Goal: Transaction & Acquisition: Purchase product/service

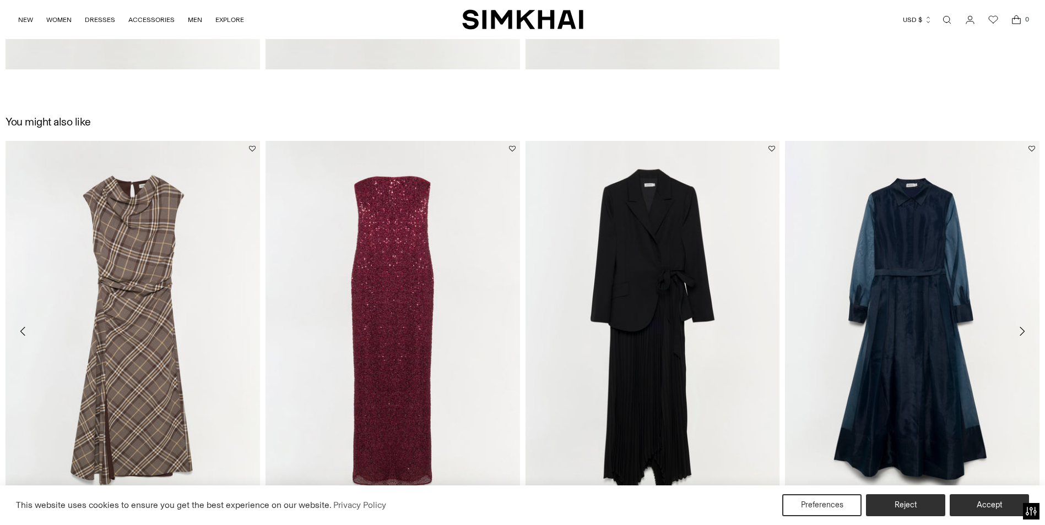
scroll to position [2488, 0]
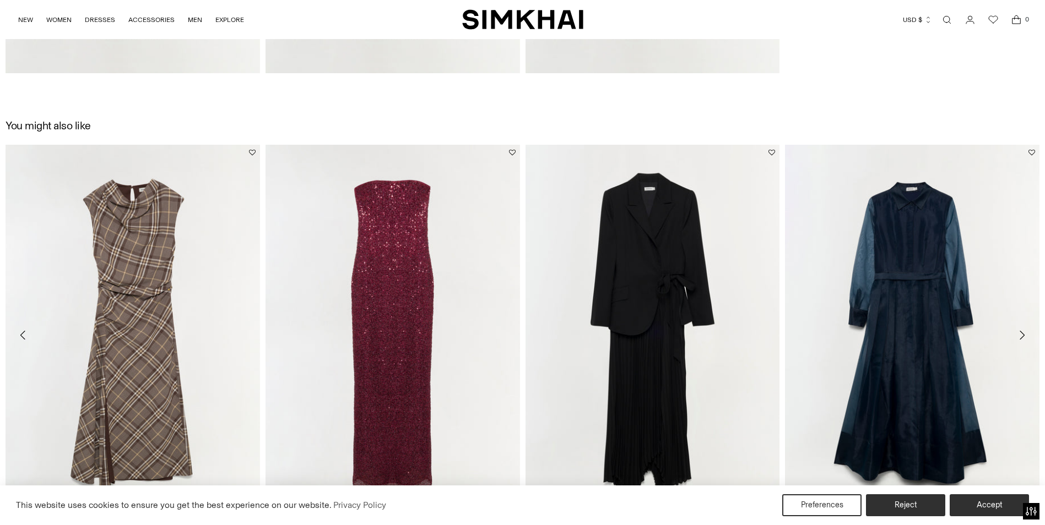
click at [1020, 329] on icon "Move to next carousel slide" at bounding box center [1021, 335] width 13 height 13
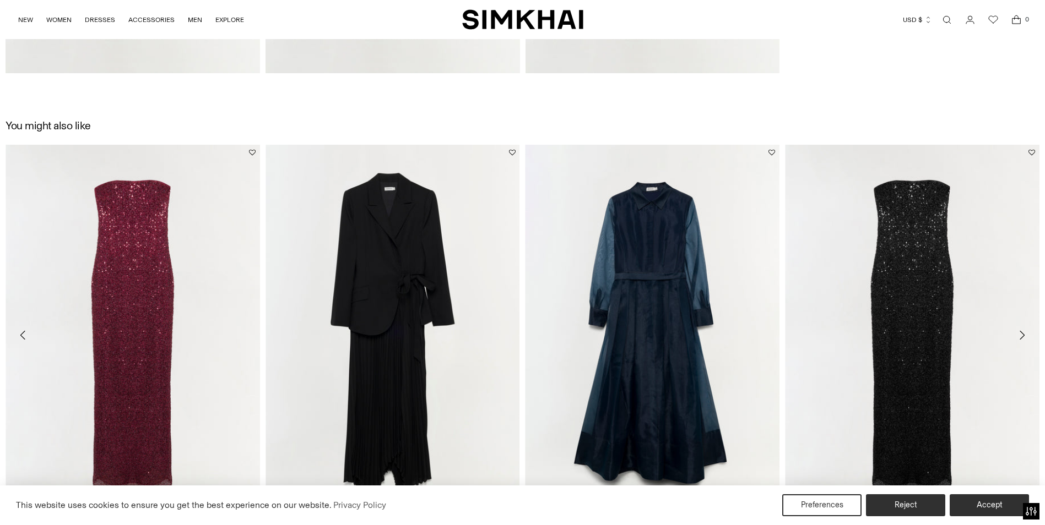
click at [1021, 327] on button "Move to next carousel slide" at bounding box center [1022, 335] width 24 height 24
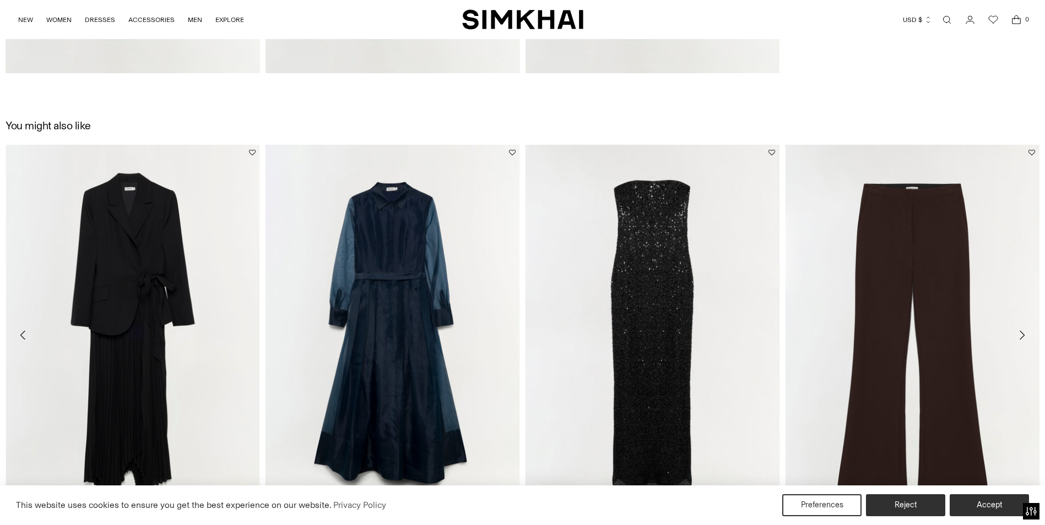
click at [1021, 327] on button "Move to next carousel slide" at bounding box center [1022, 335] width 24 height 24
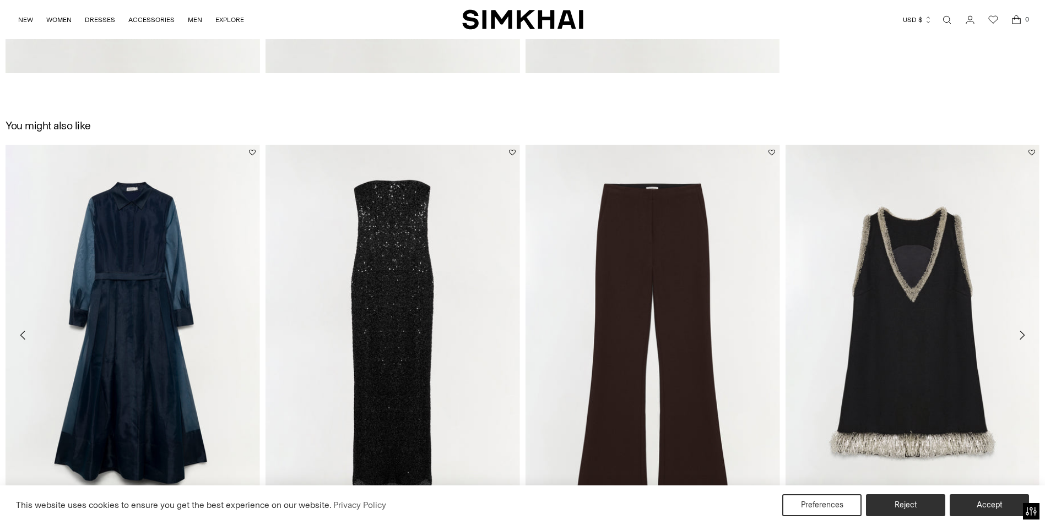
click at [1021, 327] on button "Move to next carousel slide" at bounding box center [1022, 335] width 24 height 24
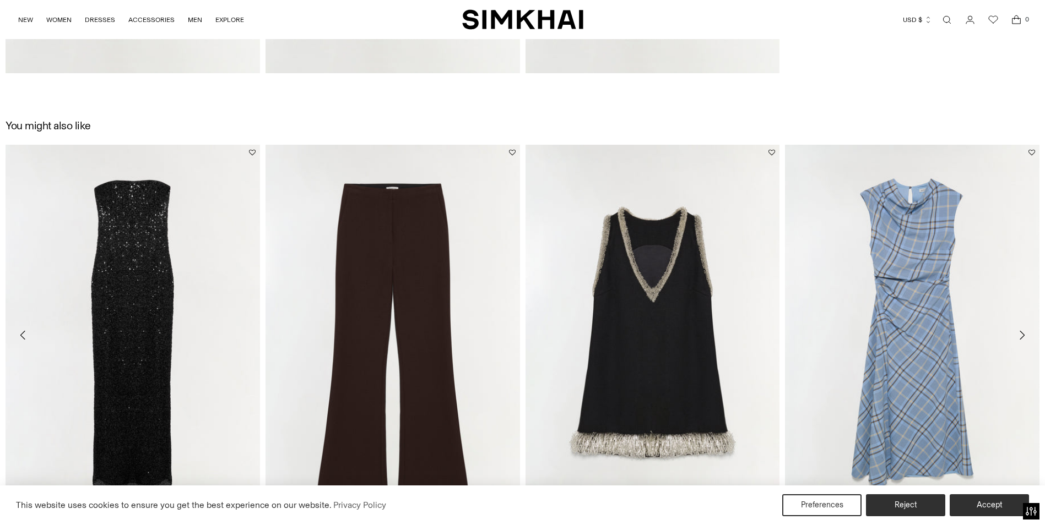
click at [1016, 336] on icon "Move to next carousel slide" at bounding box center [1021, 335] width 13 height 13
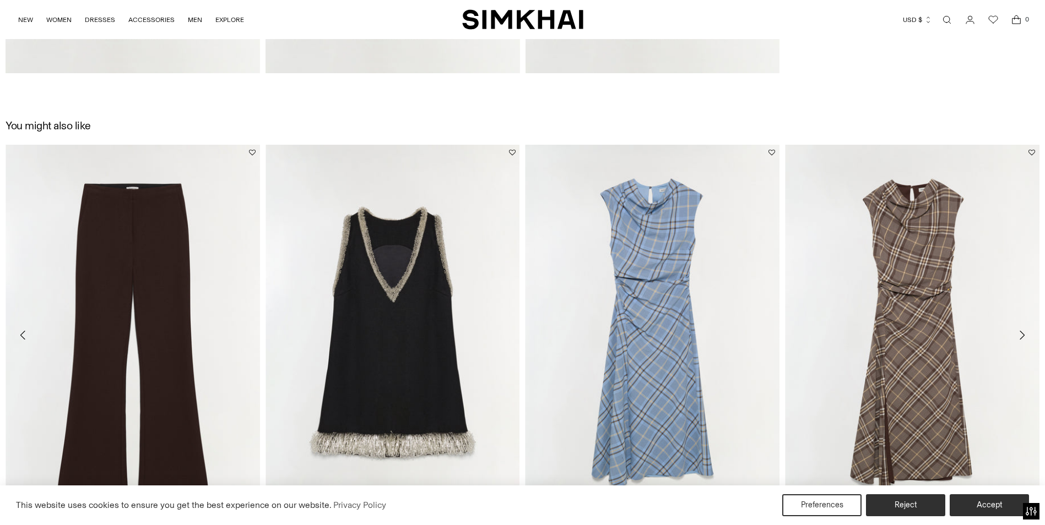
click at [1016, 336] on icon "Move to next carousel slide" at bounding box center [1021, 335] width 13 height 13
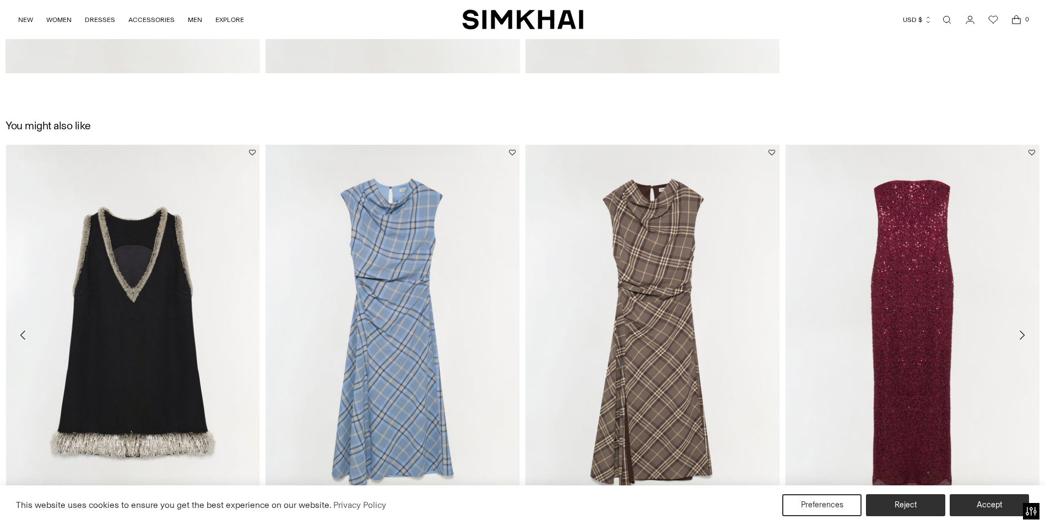
click at [1016, 336] on icon "Move to next carousel slide" at bounding box center [1021, 335] width 13 height 13
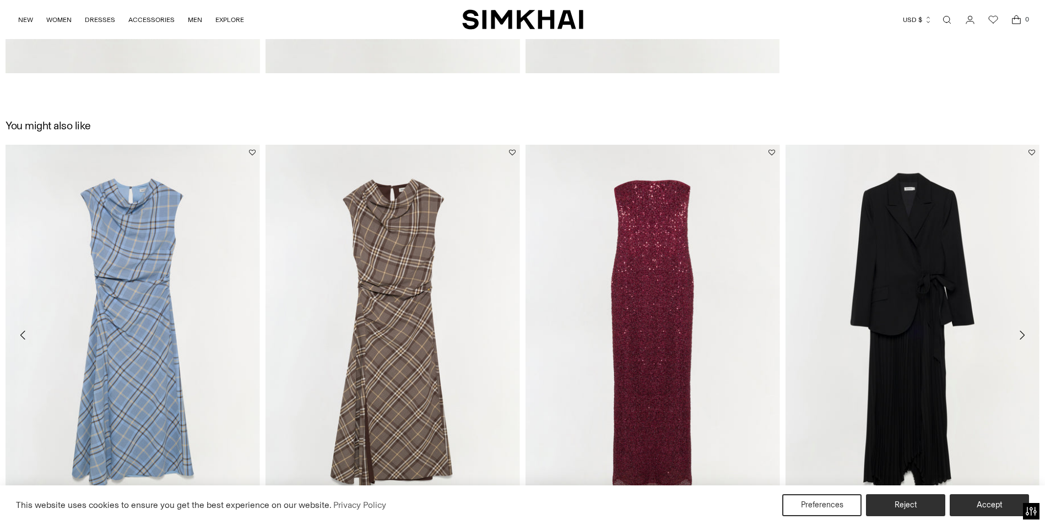
click at [1016, 336] on icon "Move to next carousel slide" at bounding box center [1021, 335] width 13 height 13
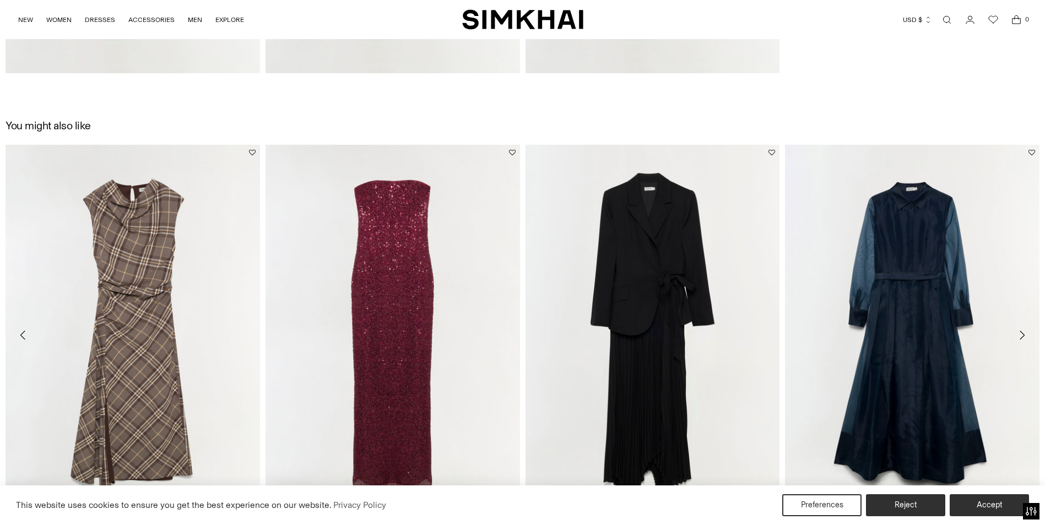
click at [1026, 334] on icon "Move to next carousel slide" at bounding box center [1021, 335] width 13 height 13
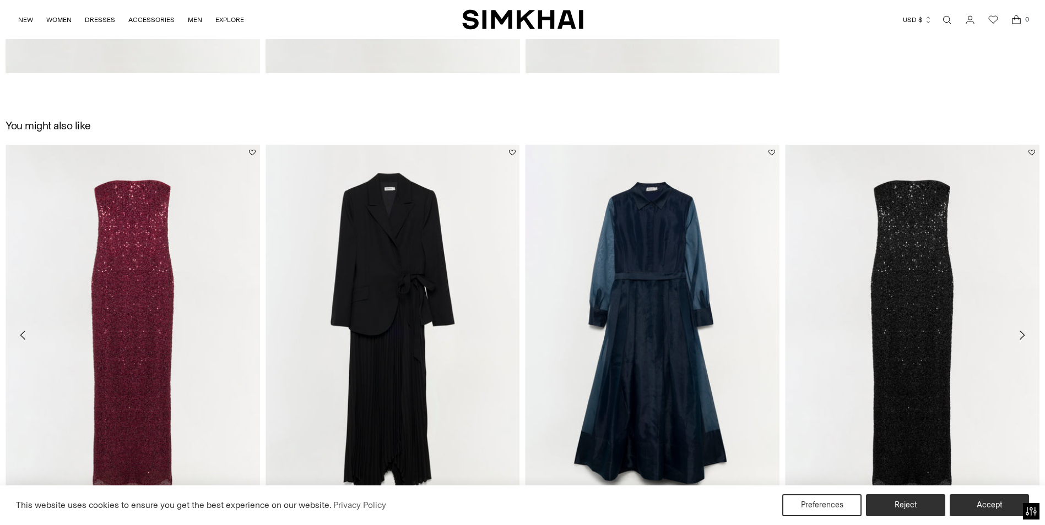
click at [1026, 334] on icon "Move to next carousel slide" at bounding box center [1021, 335] width 13 height 13
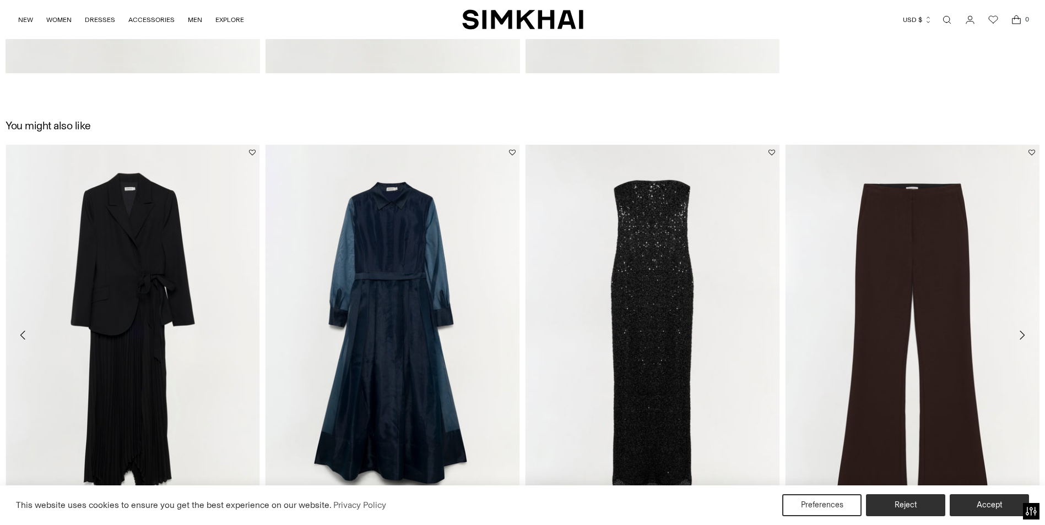
click at [1026, 334] on icon "Move to next carousel slide" at bounding box center [1021, 335] width 13 height 13
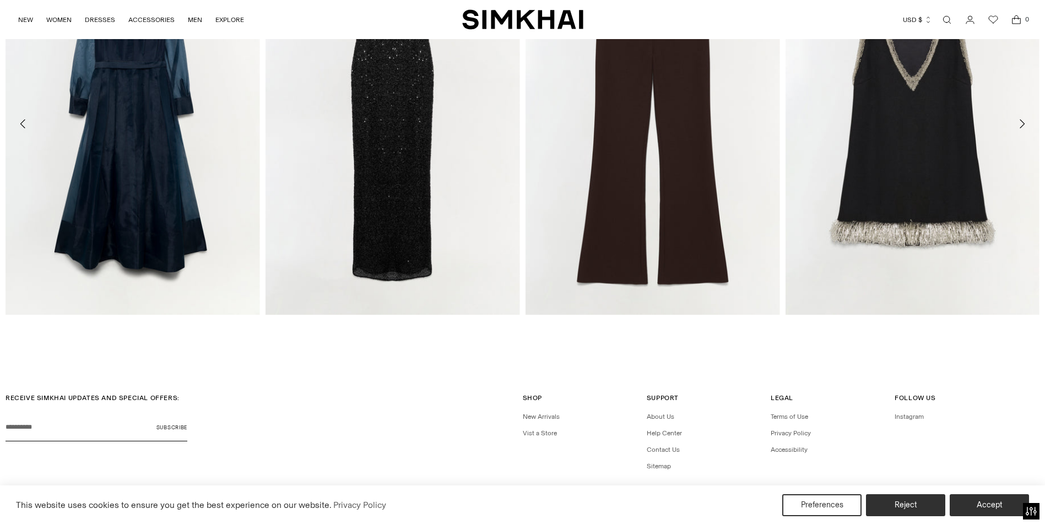
scroll to position [2732, 0]
